Goal: Task Accomplishment & Management: Use online tool/utility

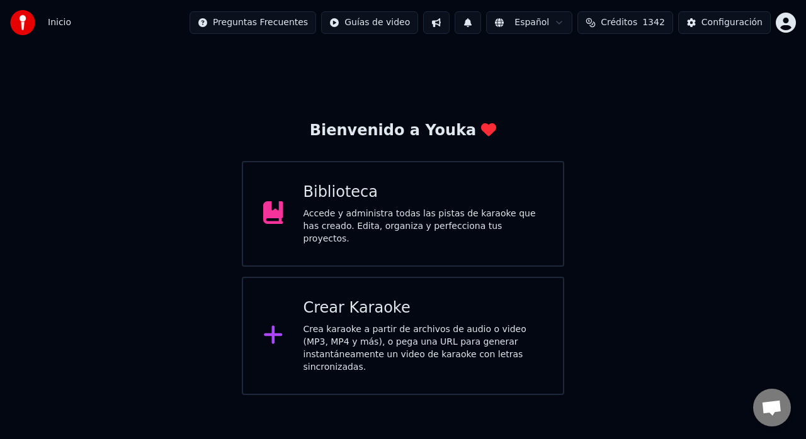
click at [120, 365] on div "Bienvenido a Youka Biblioteca Accede y administra todas las pistas de karaoke q…" at bounding box center [403, 220] width 806 height 350
click at [289, 323] on div at bounding box center [278, 335] width 30 height 25
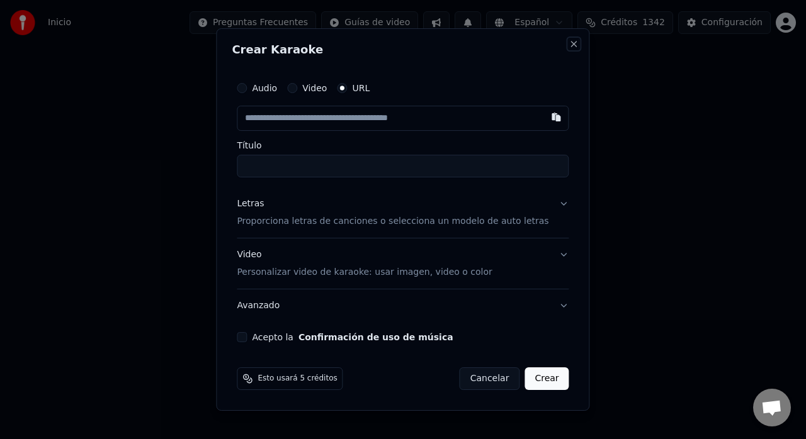
click at [569, 47] on button "Close" at bounding box center [574, 44] width 10 height 10
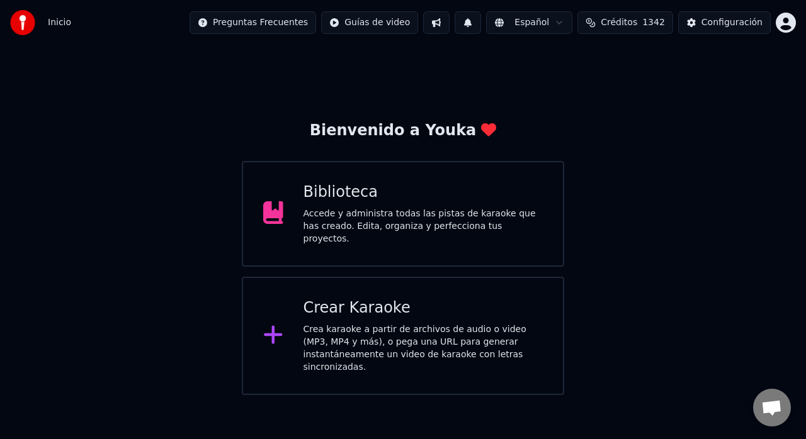
click at [408, 186] on div "Biblioteca" at bounding box center [423, 193] width 240 height 20
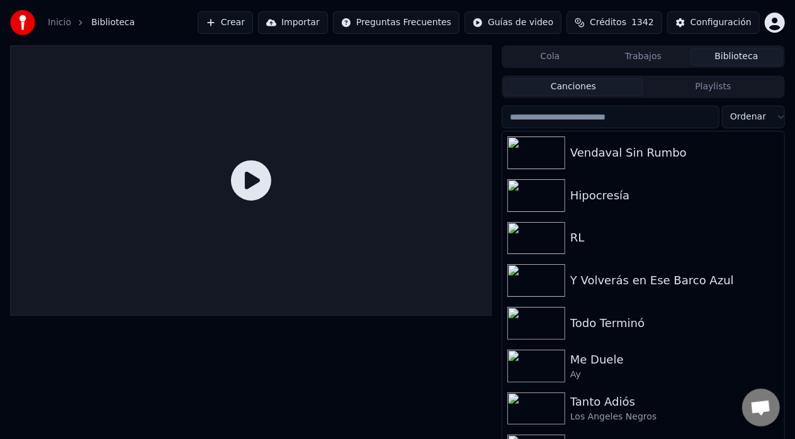
drag, startPoint x: 786, startPoint y: 185, endPoint x: 778, endPoint y: 193, distance: 11.1
click at [778, 193] on div "Cola Trabajos Biblioteca Canciones Playlists Ordenar Vendaval Sin Rumbo Hipocre…" at bounding box center [397, 252] width 795 height 415
click at [253, 23] on button "Crear" at bounding box center [225, 22] width 55 height 23
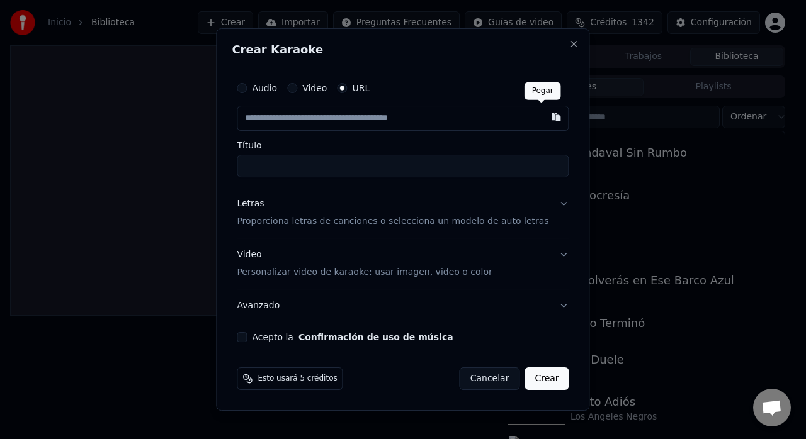
click at [544, 121] on button "button" at bounding box center [556, 117] width 25 height 23
type input "**********"
click at [514, 223] on p "Proporciona letras de canciones o selecciona un modelo de auto letras" at bounding box center [393, 221] width 312 height 13
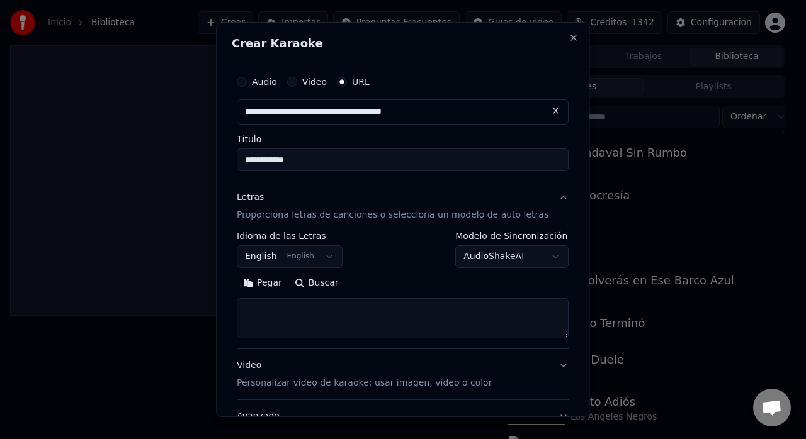
click at [286, 257] on button "English English" at bounding box center [290, 256] width 106 height 23
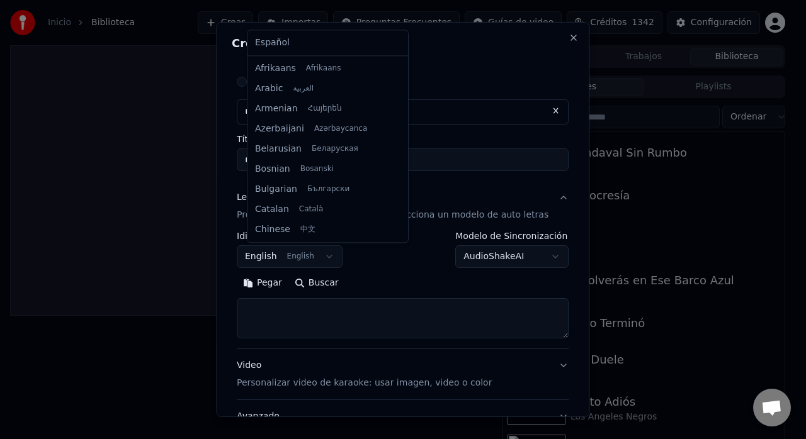
scroll to position [101, 0]
select select "**"
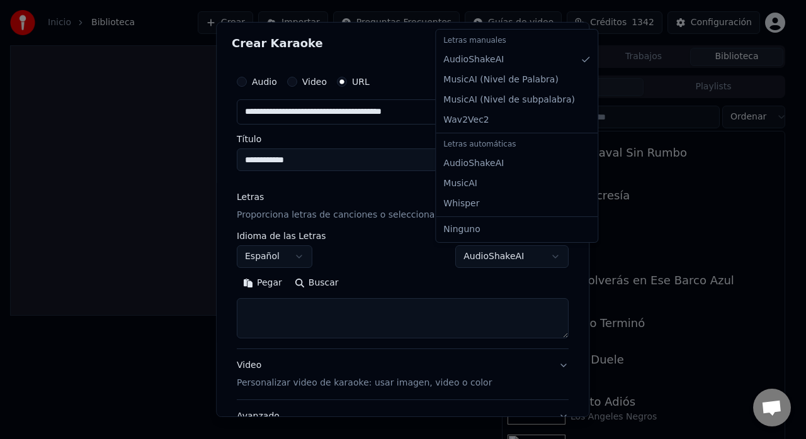
click at [463, 258] on body "**********" at bounding box center [397, 219] width 795 height 439
select select "**********"
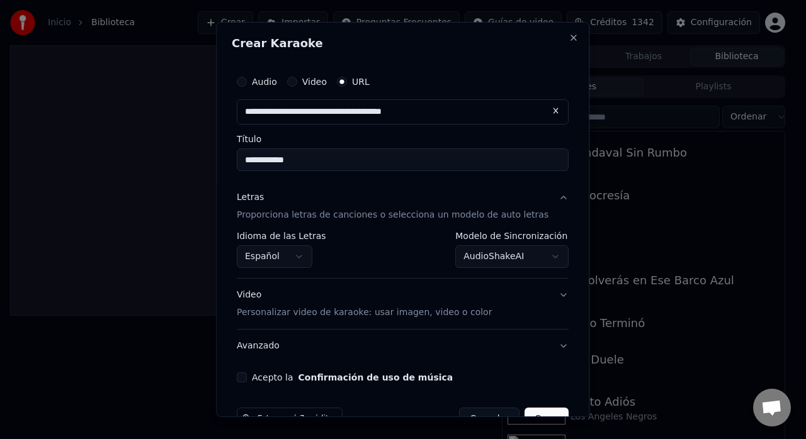
scroll to position [33, 0]
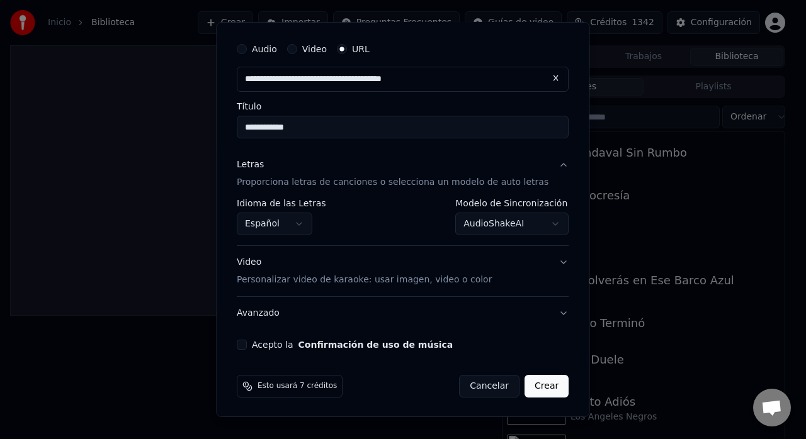
click at [456, 274] on p "Personalizar video de karaoke: usar imagen, video o color" at bounding box center [364, 280] width 255 height 13
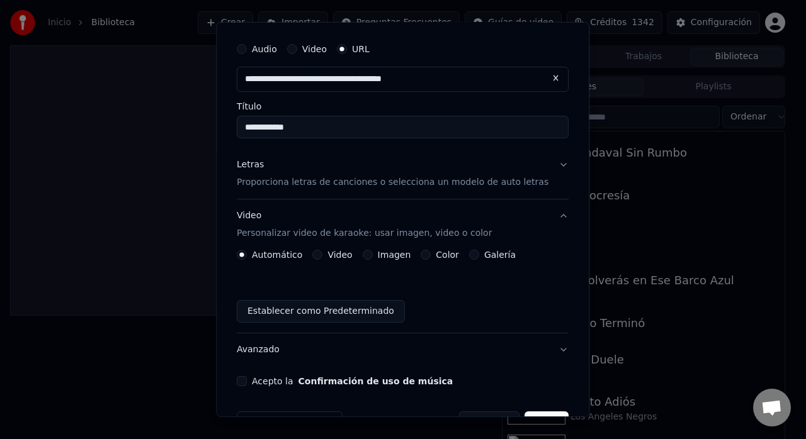
click at [503, 256] on label "Galería" at bounding box center [499, 254] width 31 height 9
click at [479, 256] on button "Galería" at bounding box center [474, 255] width 10 height 10
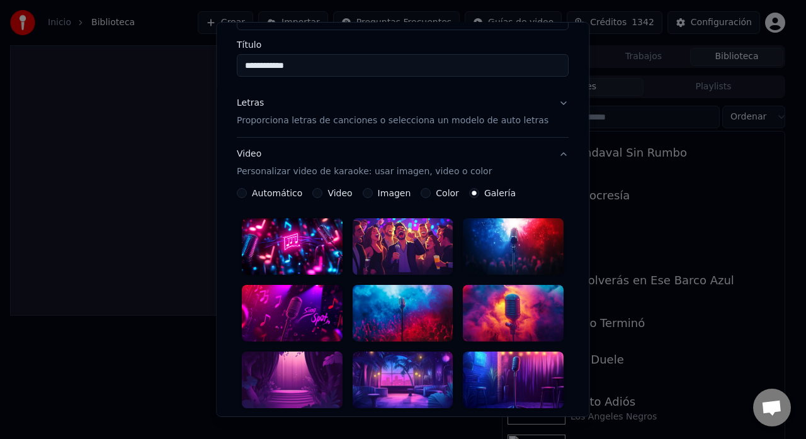
scroll to position [115, 0]
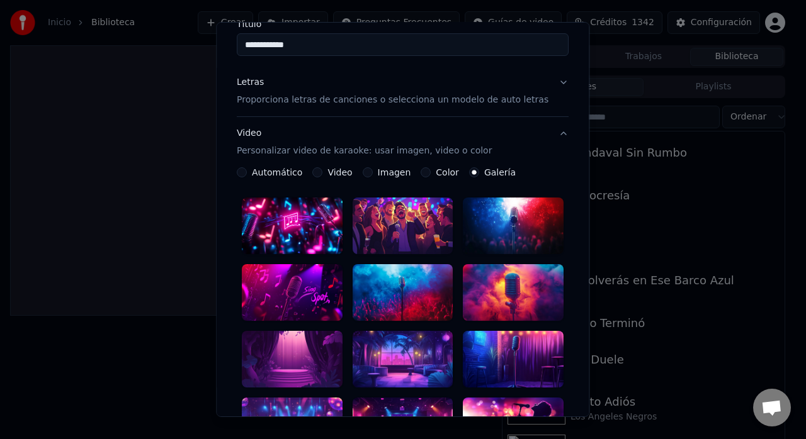
click at [416, 275] on div at bounding box center [402, 292] width 101 height 57
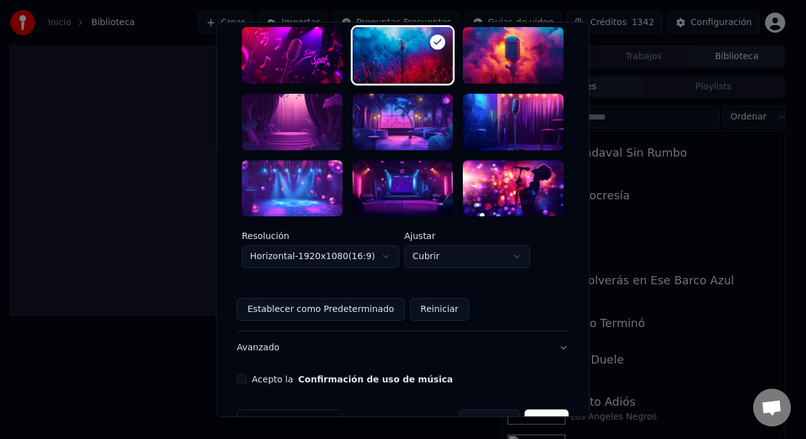
scroll to position [364, 0]
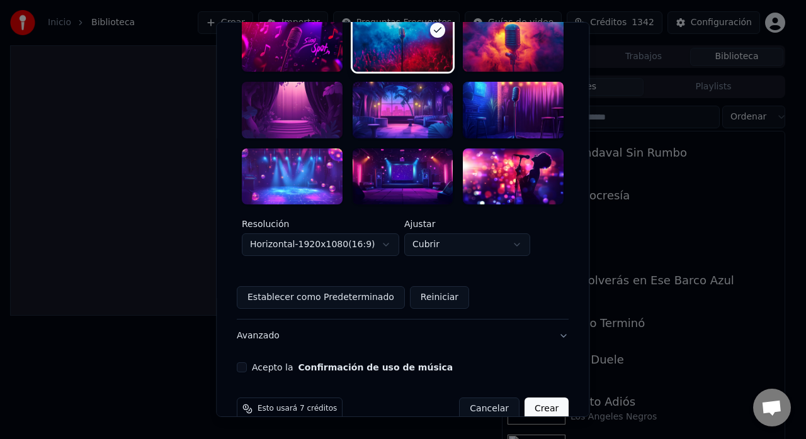
click at [247, 363] on button "Acepto la Confirmación de uso de música" at bounding box center [242, 368] width 10 height 10
click at [524, 398] on button "Crear" at bounding box center [546, 409] width 44 height 23
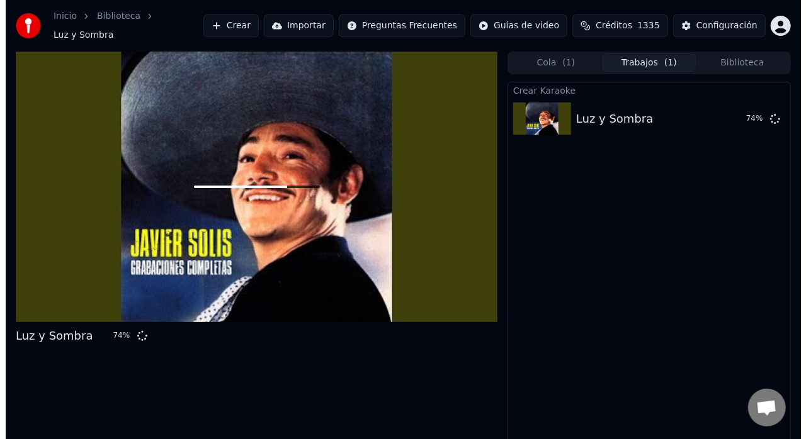
scroll to position [9, 0]
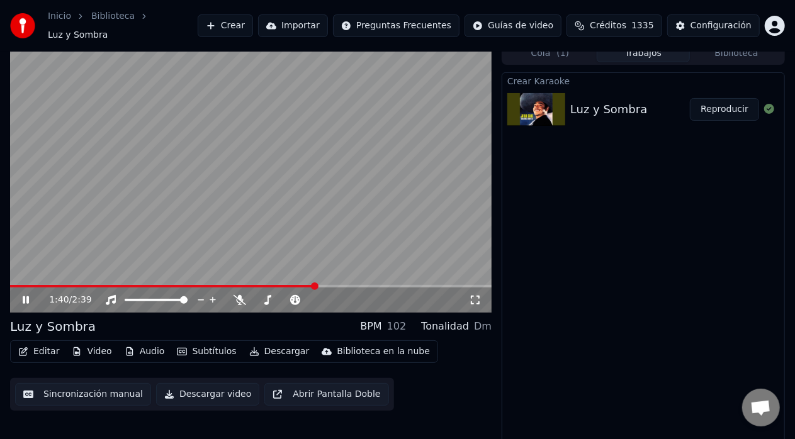
click at [26, 295] on icon at bounding box center [34, 300] width 29 height 10
click at [18, 278] on video at bounding box center [250, 177] width 481 height 271
click at [17, 285] on span at bounding box center [165, 286] width 310 height 3
click at [16, 283] on span at bounding box center [20, 287] width 8 height 8
click at [357, 294] on icon at bounding box center [358, 300] width 12 height 13
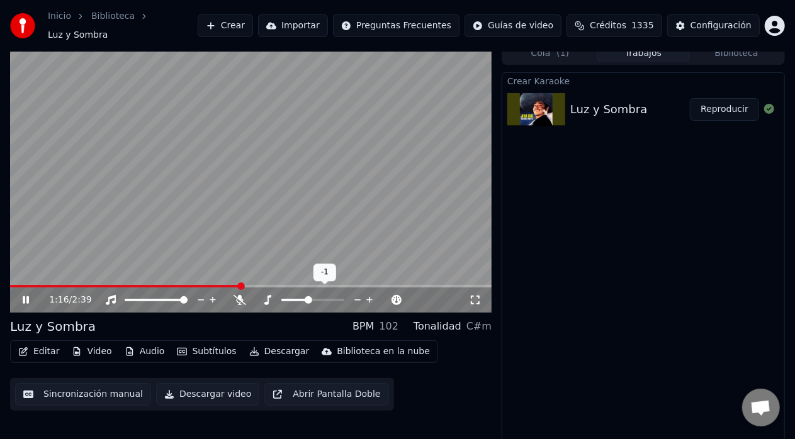
click at [357, 294] on icon at bounding box center [358, 300] width 12 height 13
click at [33, 285] on span at bounding box center [22, 286] width 25 height 3
click at [10, 285] on span at bounding box center [10, 286] width 0 height 3
click at [369, 294] on icon at bounding box center [370, 300] width 12 height 13
click at [26, 295] on icon at bounding box center [34, 300] width 29 height 10
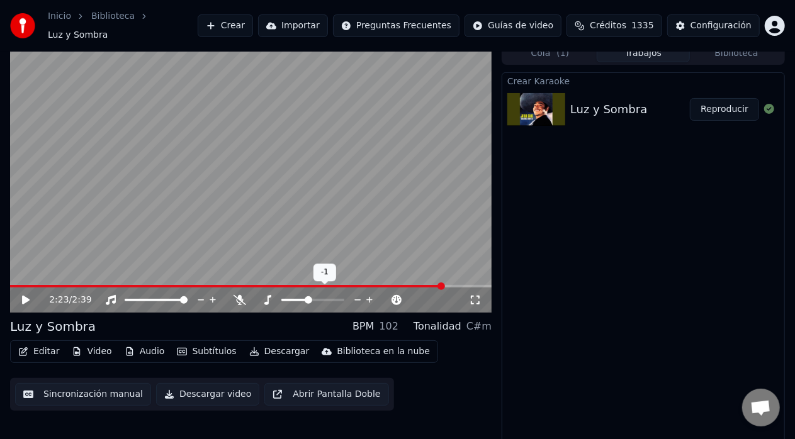
click at [354, 294] on icon at bounding box center [358, 300] width 12 height 13
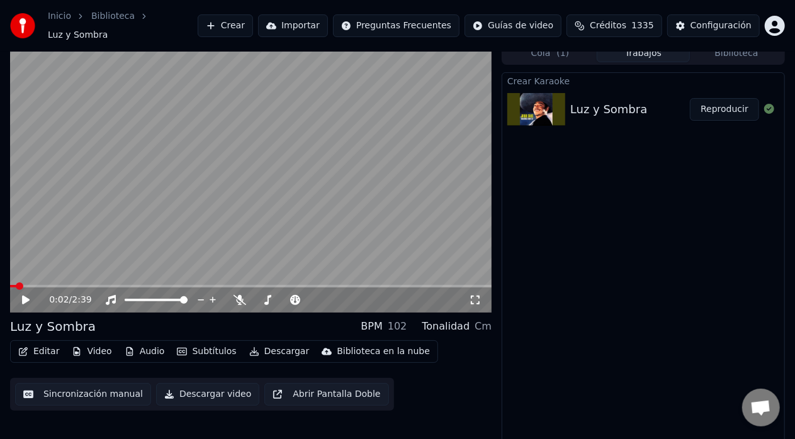
click at [15, 285] on span at bounding box center [13, 286] width 6 height 3
click at [10, 283] on span at bounding box center [14, 287] width 8 height 8
click at [23, 296] on icon at bounding box center [26, 300] width 8 height 9
click at [400, 285] on span at bounding box center [205, 286] width 391 height 3
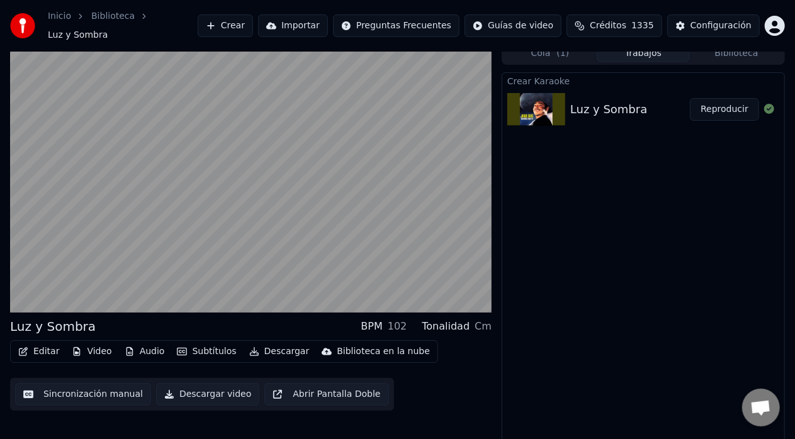
click at [188, 343] on button "Subtítulos" at bounding box center [206, 352] width 69 height 18
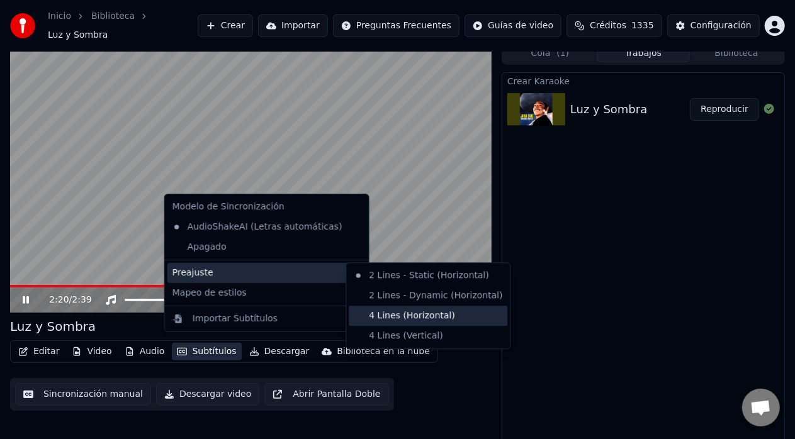
click at [368, 315] on div "4 Lines (Horizontal)" at bounding box center [428, 316] width 159 height 20
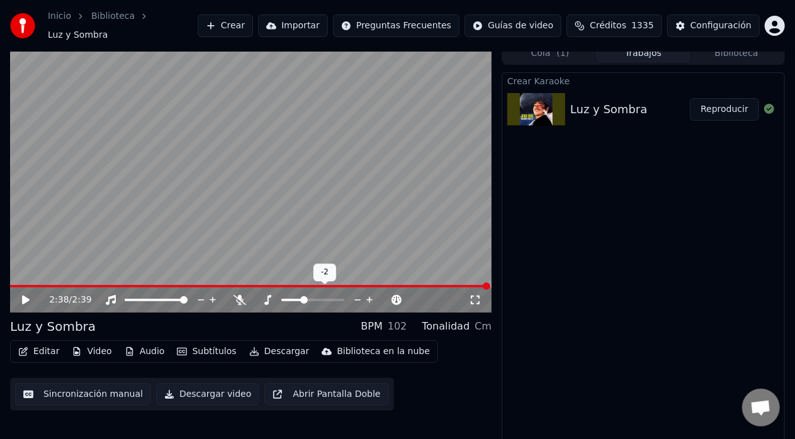
click at [371, 294] on icon at bounding box center [370, 300] width 12 height 13
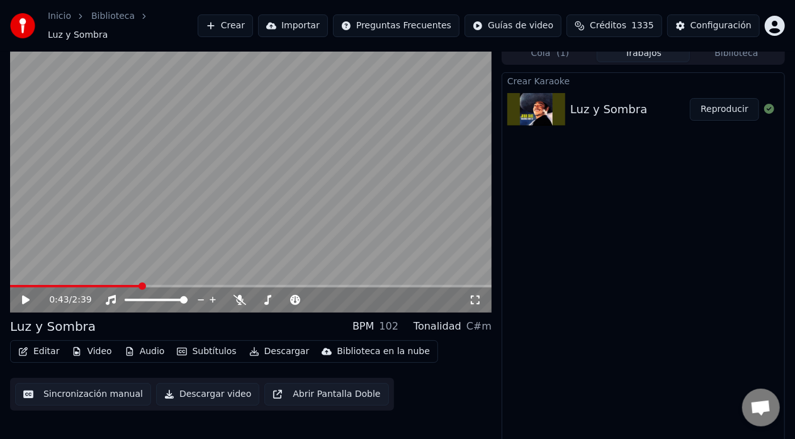
click at [140, 285] on span at bounding box center [75, 286] width 130 height 3
click at [26, 295] on icon at bounding box center [34, 300] width 29 height 10
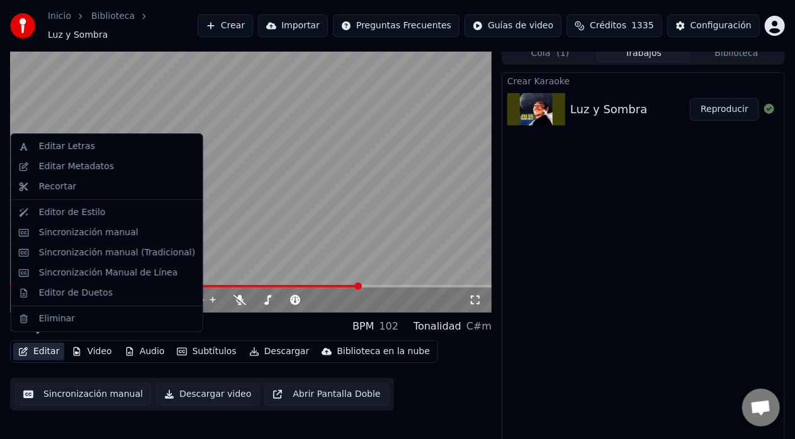
click at [42, 347] on button "Editar" at bounding box center [38, 352] width 51 height 18
click at [81, 148] on div "Editar Letras" at bounding box center [67, 146] width 56 height 13
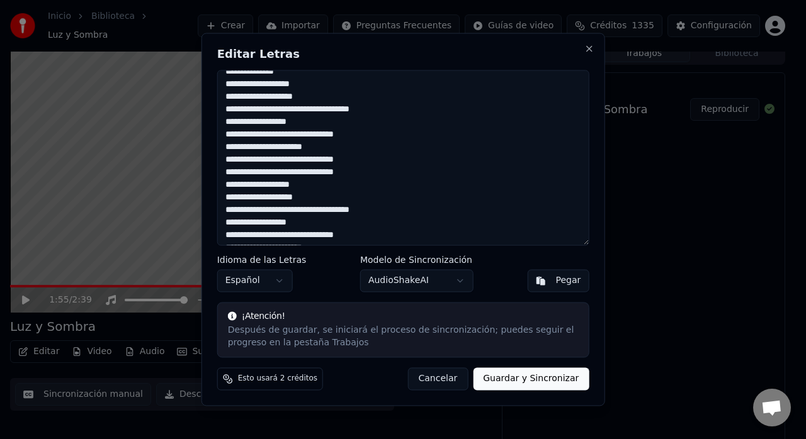
scroll to position [101, 0]
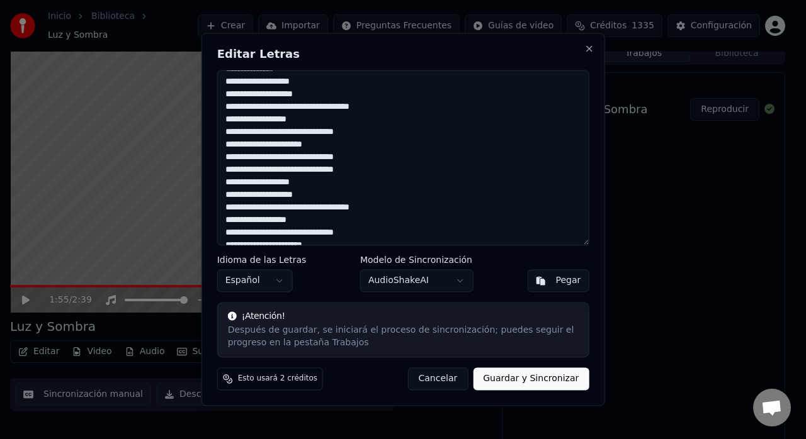
click at [228, 149] on textarea "**********" at bounding box center [403, 158] width 372 height 176
click at [326, 149] on textarea "**********" at bounding box center [403, 158] width 372 height 176
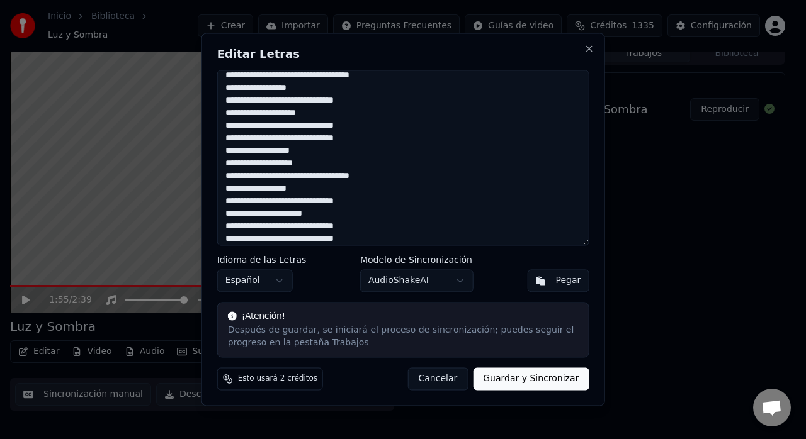
scroll to position [137, 0]
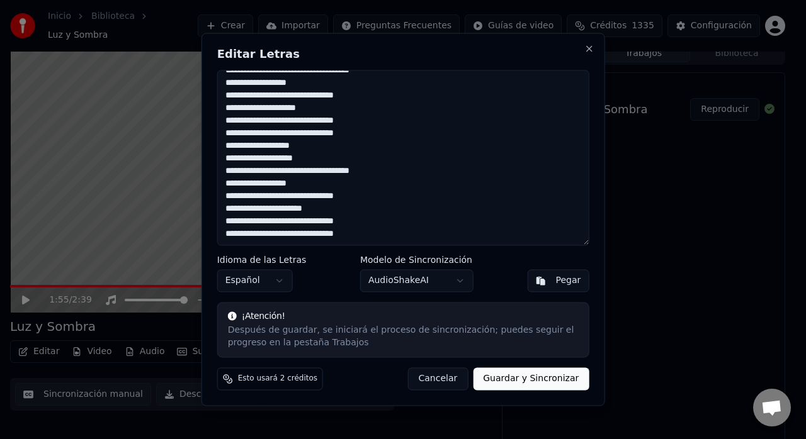
click at [230, 211] on textarea "**********" at bounding box center [403, 158] width 372 height 176
click at [320, 215] on textarea "**********" at bounding box center [403, 158] width 372 height 176
click at [320, 208] on textarea "**********" at bounding box center [403, 158] width 372 height 176
type textarea "**********"
drag, startPoint x: 588, startPoint y: 188, endPoint x: 587, endPoint y: 89, distance: 98.8
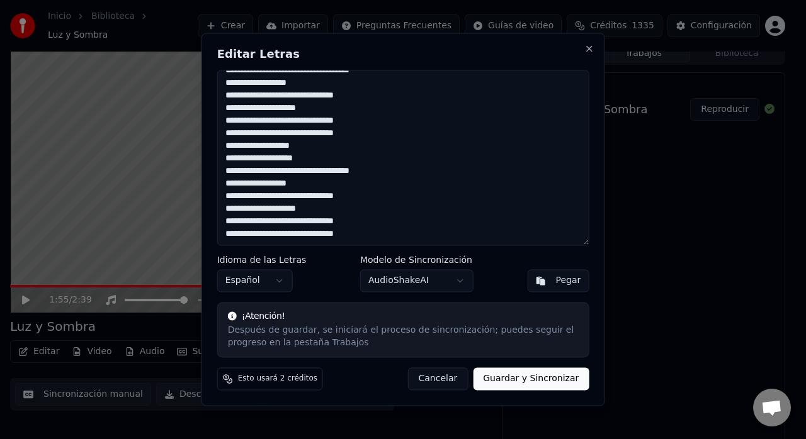
click at [587, 89] on div "**********" at bounding box center [402, 219] width 403 height 373
click at [529, 381] on button "Guardar y Sincronizar" at bounding box center [531, 379] width 116 height 23
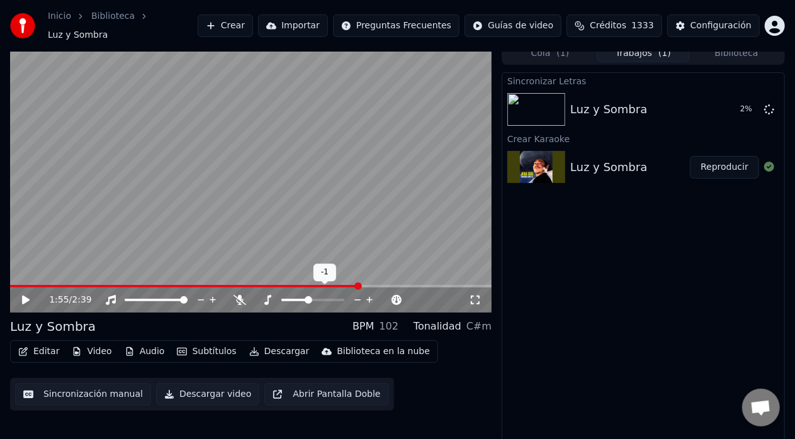
click at [354, 294] on icon at bounding box center [358, 300] width 12 height 13
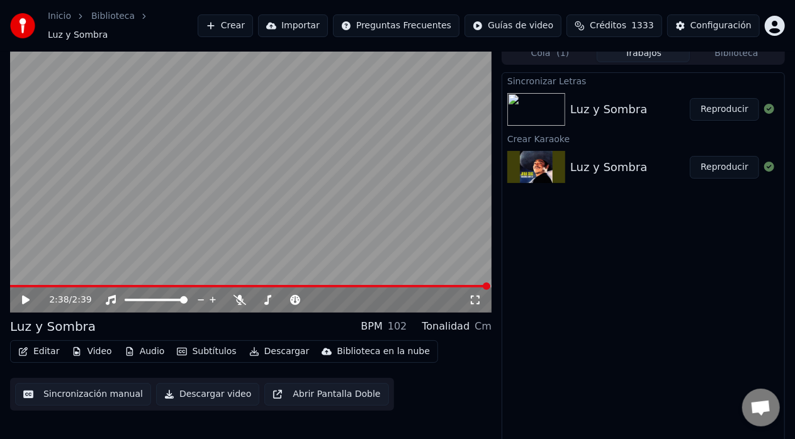
click at [359, 278] on video at bounding box center [250, 177] width 481 height 271
click at [21, 295] on icon at bounding box center [34, 300] width 29 height 10
click at [734, 104] on button "Reproducir" at bounding box center [724, 109] width 69 height 23
click at [33, 161] on video at bounding box center [250, 177] width 481 height 271
click at [221, 388] on button "Descargar video" at bounding box center [207, 394] width 103 height 23
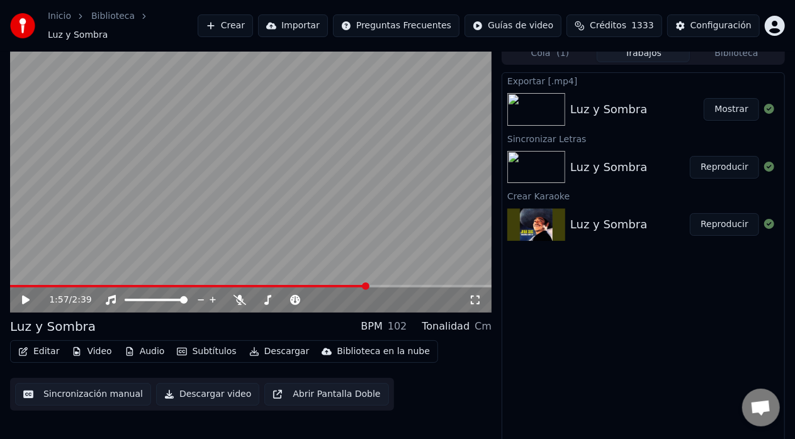
click at [726, 103] on button "Mostrar" at bounding box center [731, 109] width 55 height 23
